Goal: Task Accomplishment & Management: Use online tool/utility

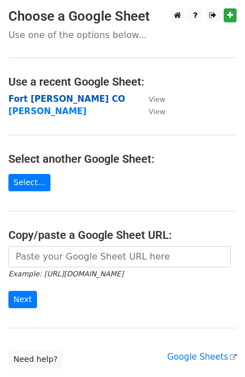
click at [37, 102] on strong "Fort [PERSON_NAME] CO" at bounding box center [66, 99] width 116 height 10
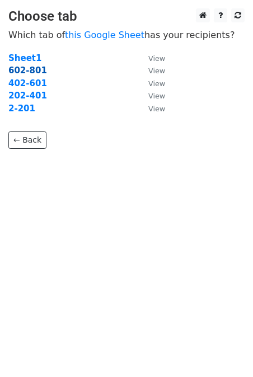
click at [24, 69] on strong "602-801" at bounding box center [27, 70] width 39 height 10
